Goal: Task Accomplishment & Management: Complete application form

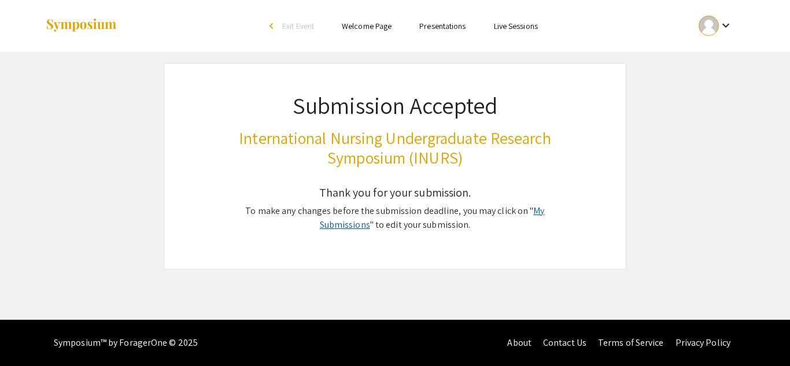
click at [525, 205] on link "My Submissions" at bounding box center [432, 218] width 225 height 26
click at [541, 208] on link "My Submissions" at bounding box center [432, 218] width 225 height 26
click at [524, 249] on div "Thank you for your submission. To make any changes before the submission deadli…" at bounding box center [394, 220] width 349 height 97
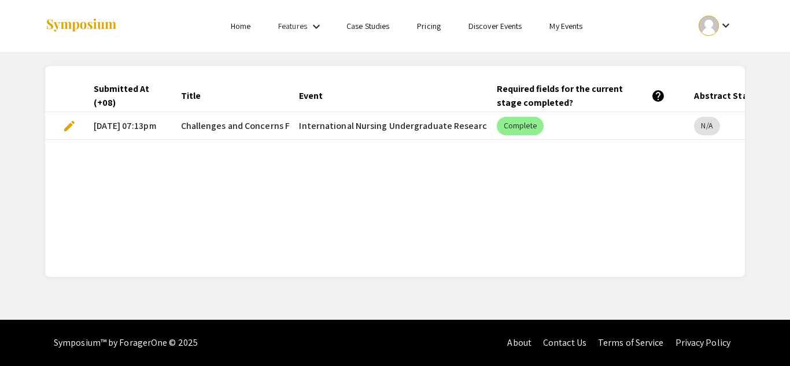
click at [64, 121] on span "edit" at bounding box center [69, 126] width 14 height 14
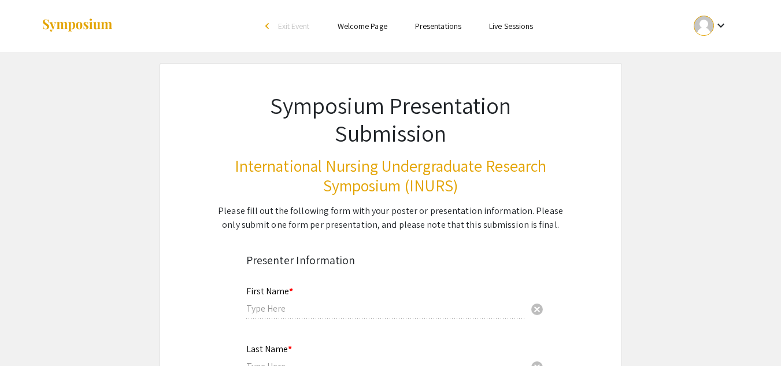
type input "Lea"
type input "Cerdena"
type input "cerdena.lei86@gmail.com"
type input "Philippines"
radio input "true"
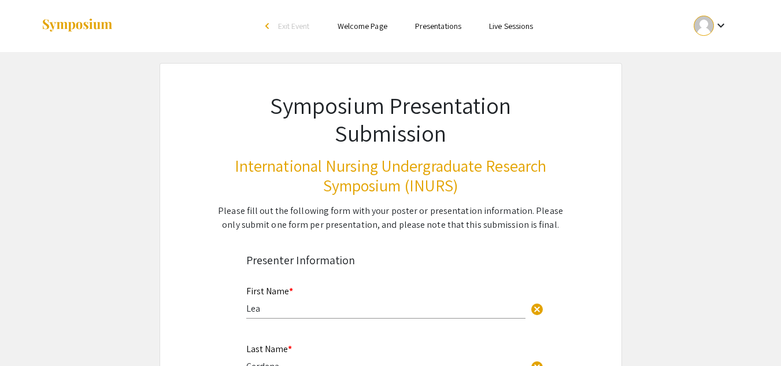
select select "custom"
type input "0"
select select "custom"
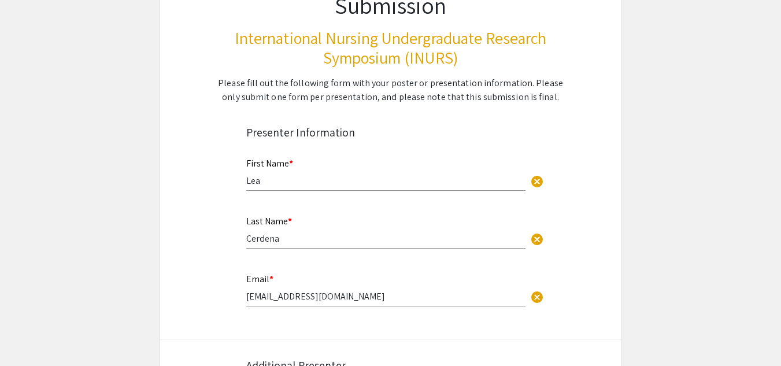
type input "1"
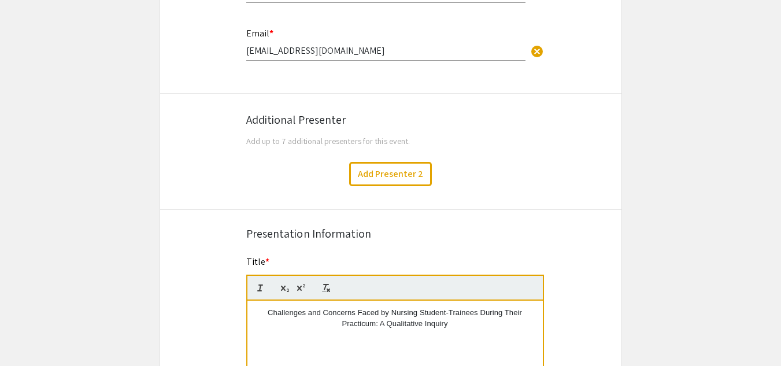
select select "custom"
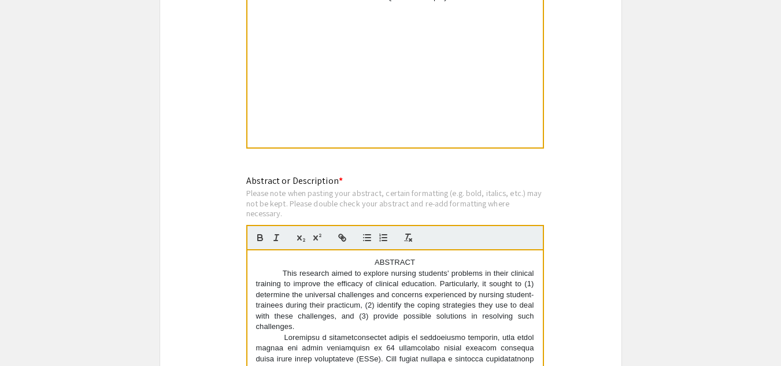
scroll to position [735, 0]
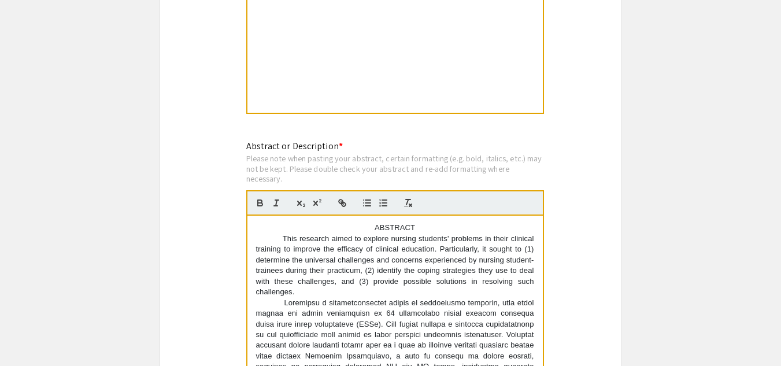
click at [289, 176] on div "Please note when pasting your abstract, certain formatting (e.g. bold, italics,…" at bounding box center [395, 168] width 298 height 31
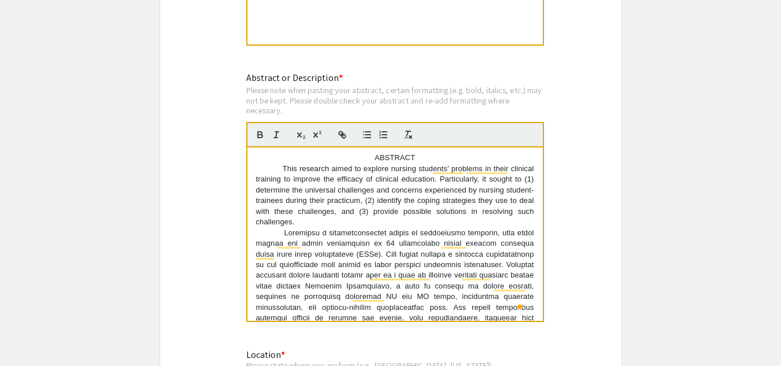
scroll to position [0, 0]
drag, startPoint x: 368, startPoint y: 159, endPoint x: 415, endPoint y: 157, distance: 47.4
click at [415, 157] on p "ABSTRACT" at bounding box center [395, 159] width 278 height 10
click at [262, 131] on icon "button" at bounding box center [260, 135] width 10 height 10
click at [530, 221] on div "ABSTRACT This research aimed to explore nursing students' problems in their cli…" at bounding box center [394, 233] width 295 height 173
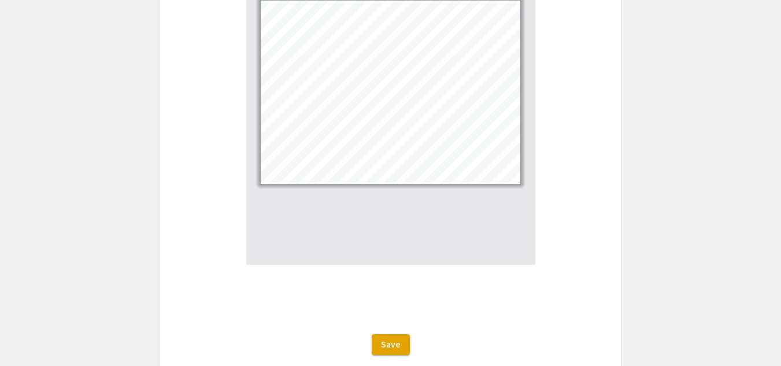
scroll to position [1419, 0]
click at [397, 338] on span "Save" at bounding box center [391, 341] width 20 height 12
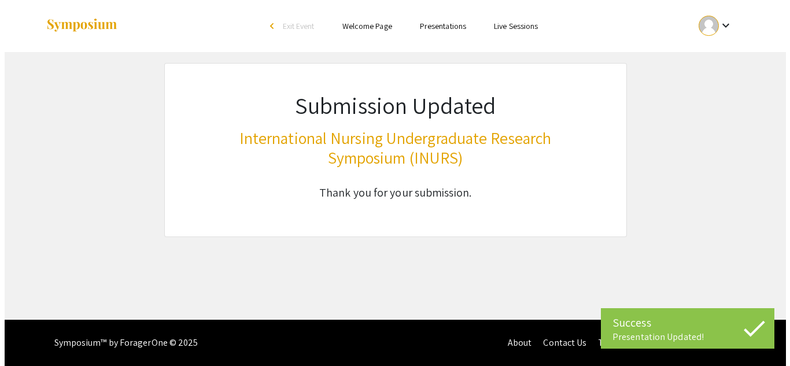
scroll to position [0, 0]
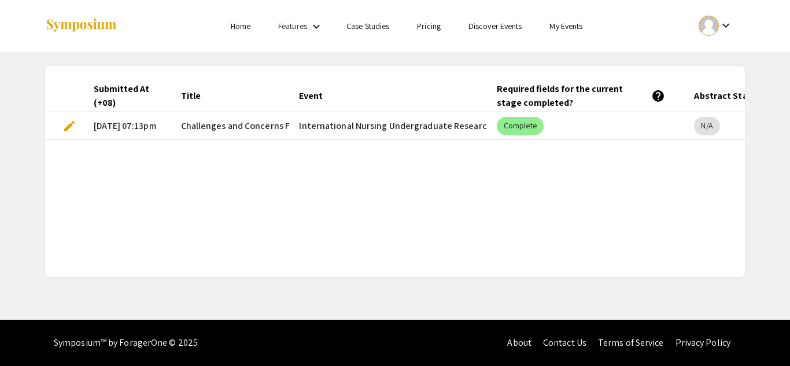
click at [191, 130] on mat-cell "Challenges and Concerns Faced by Nursing Student-Trainees During Their Practicu…" at bounding box center [231, 126] width 119 height 28
